Goal: Task Accomplishment & Management: Complete application form

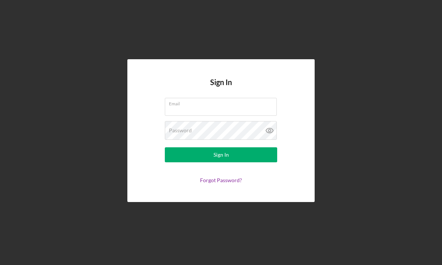
click at [229, 117] on div "Email" at bounding box center [221, 107] width 112 height 19
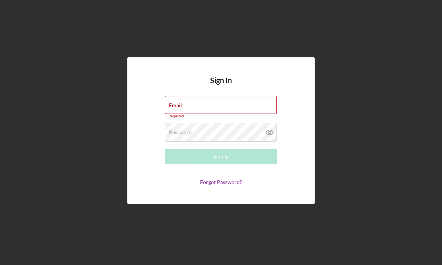
click at [233, 114] on input "Email" at bounding box center [221, 105] width 112 height 18
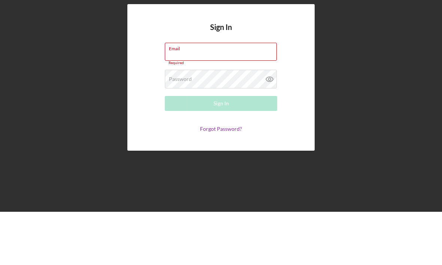
type input "[EMAIL_ADDRESS][DOMAIN_NAME]"
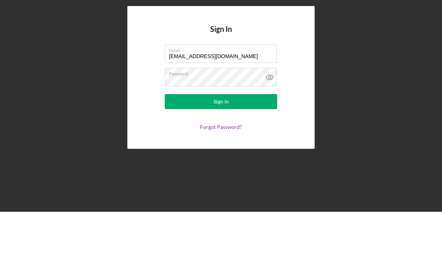
click at [221, 147] on button "Sign In" at bounding box center [221, 154] width 112 height 15
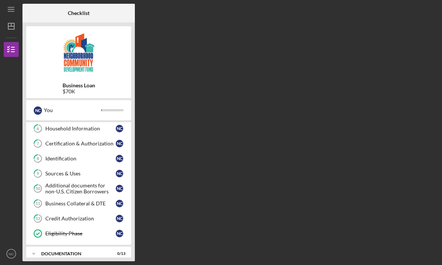
scroll to position [91, 0]
click at [107, 252] on div "documentation" at bounding box center [74, 254] width 66 height 4
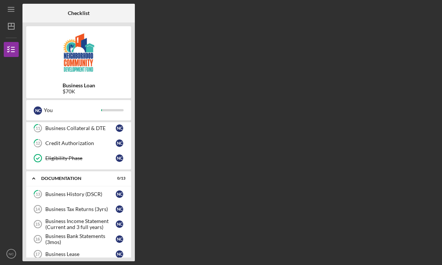
scroll to position [167, 0]
click at [86, 191] on div "Business History (DSCR)" at bounding box center [80, 194] width 70 height 6
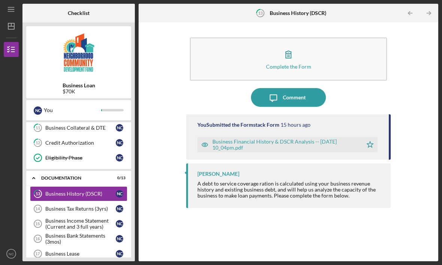
click at [331, 139] on div "Business Financial History & DSCR Analysis -- [DATE] 10_04pm.pdf" at bounding box center [286, 145] width 147 height 12
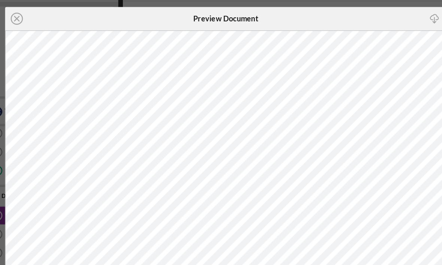
click at [52, 34] on line at bounding box center [54, 36] width 4 height 4
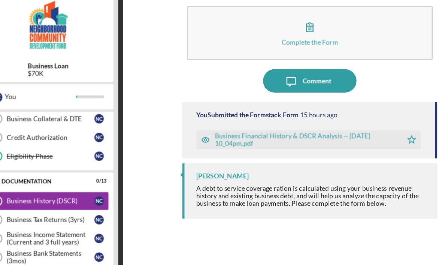
click at [53, 206] on div "Business Tax Returns (3yrs)" at bounding box center [80, 209] width 70 height 6
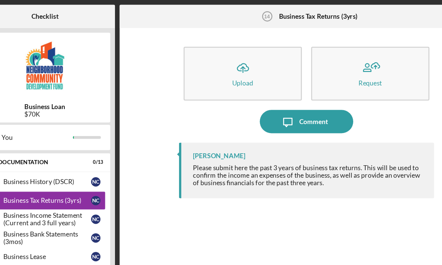
click at [228, 55] on icon "Icon/Upload" at bounding box center [237, 54] width 19 height 19
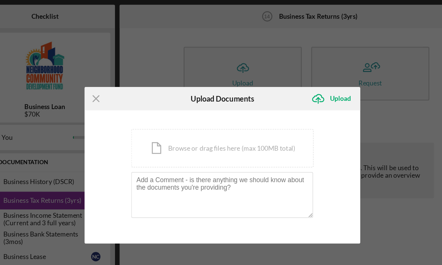
click at [211, 120] on div "Icon/Document Browse or drag files here (max 100MB total) Tap to choose files o…" at bounding box center [221, 118] width 146 height 31
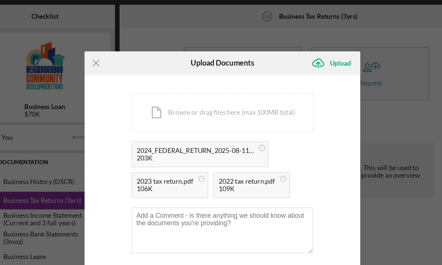
click at [307, 51] on div "Upload" at bounding box center [315, 50] width 17 height 15
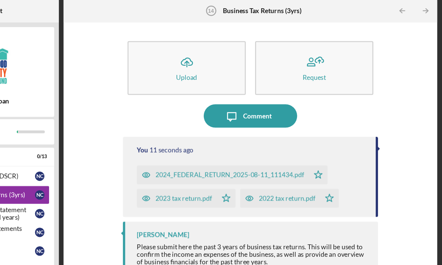
click at [421, 6] on icon "Icon/Table Pagination Arrow" at bounding box center [429, 13] width 17 height 17
